Goal: Find specific page/section: Find specific page/section

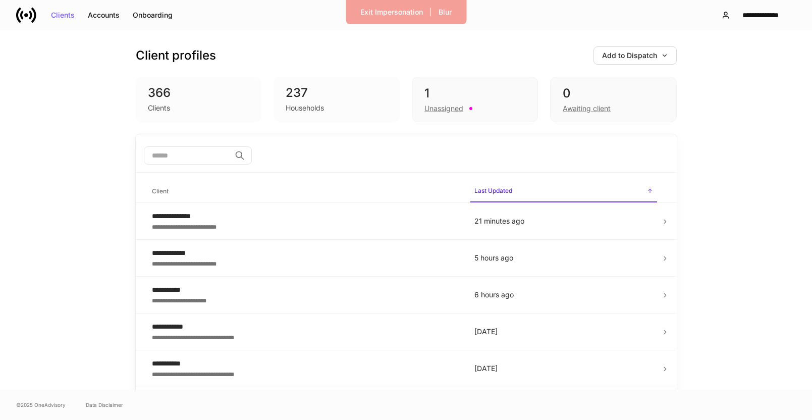
click at [25, 3] on div "**********" at bounding box center [406, 15] width 812 height 30
click at [398, 7] on button "Exit Impersonation" at bounding box center [392, 12] width 76 height 16
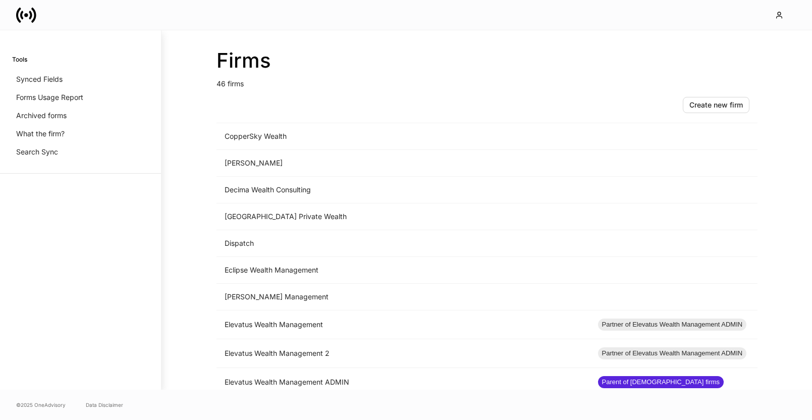
scroll to position [487, 0]
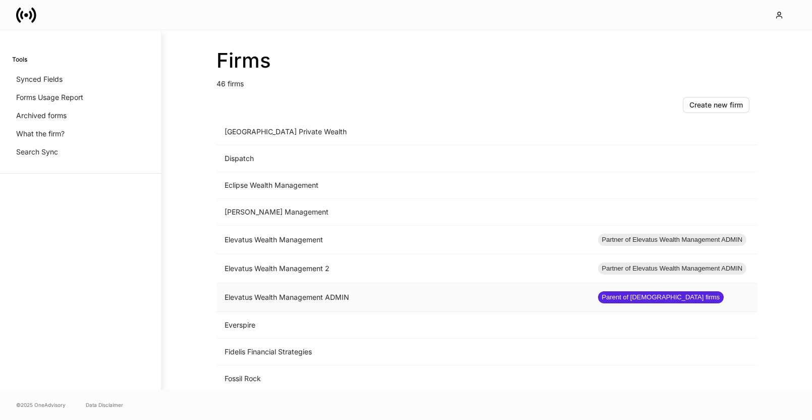
click at [341, 298] on td "Elevatus Wealth Management ADMIN" at bounding box center [402, 297] width 373 height 29
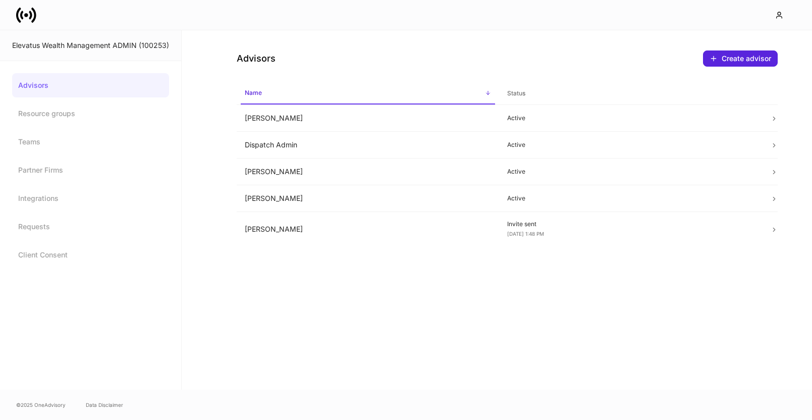
click at [28, 14] on icon at bounding box center [26, 15] width 20 height 20
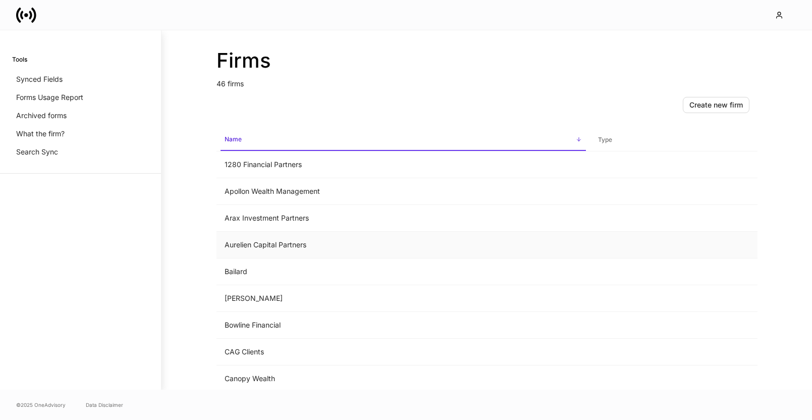
scroll to position [408, 0]
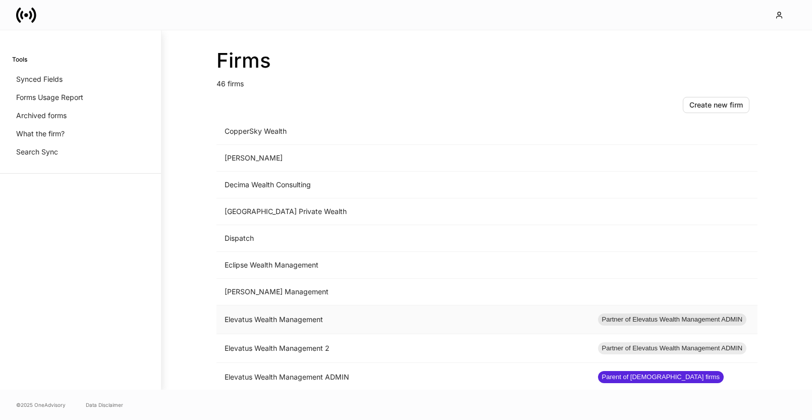
click at [336, 310] on td "Elevatus Wealth Management" at bounding box center [402, 319] width 373 height 29
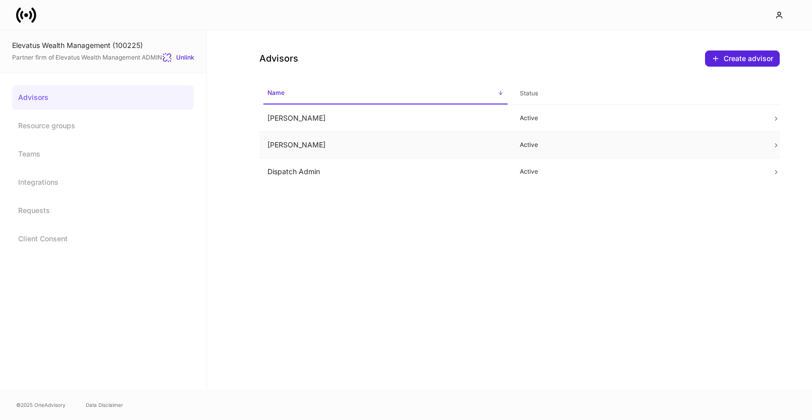
click at [569, 150] on td "Active" at bounding box center [638, 145] width 252 height 27
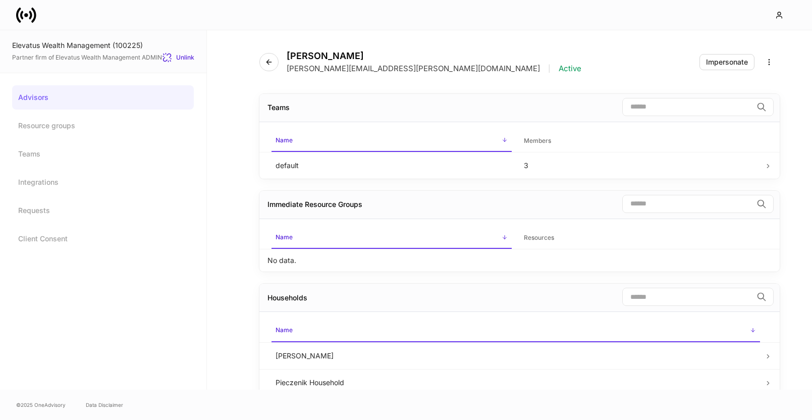
scroll to position [150, 0]
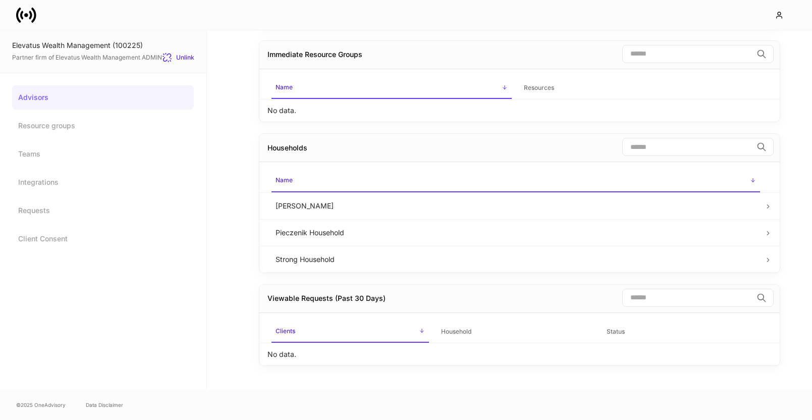
click at [22, 15] on icon at bounding box center [26, 15] width 20 height 20
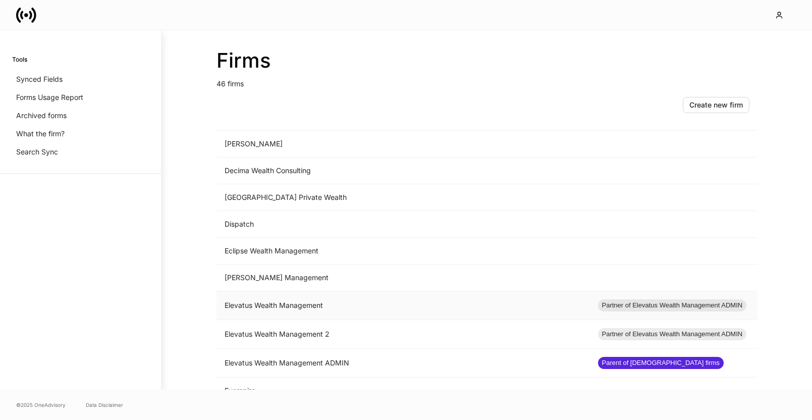
scroll to position [493, 0]
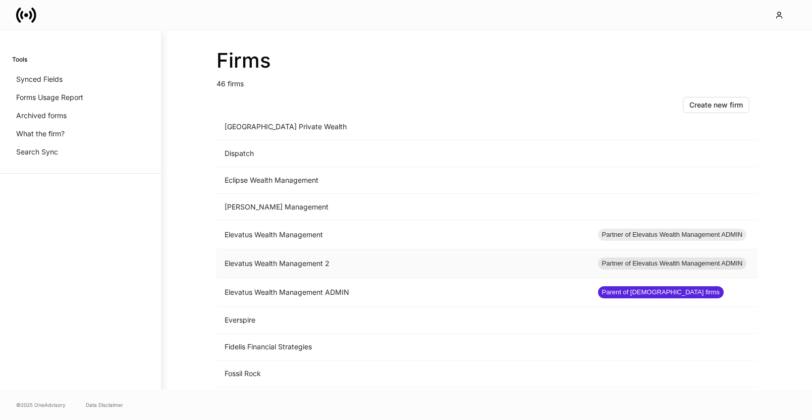
click at [288, 265] on td "Elevatus Wealth Management 2" at bounding box center [402, 263] width 373 height 29
